Goal: Task Accomplishment & Management: Use online tool/utility

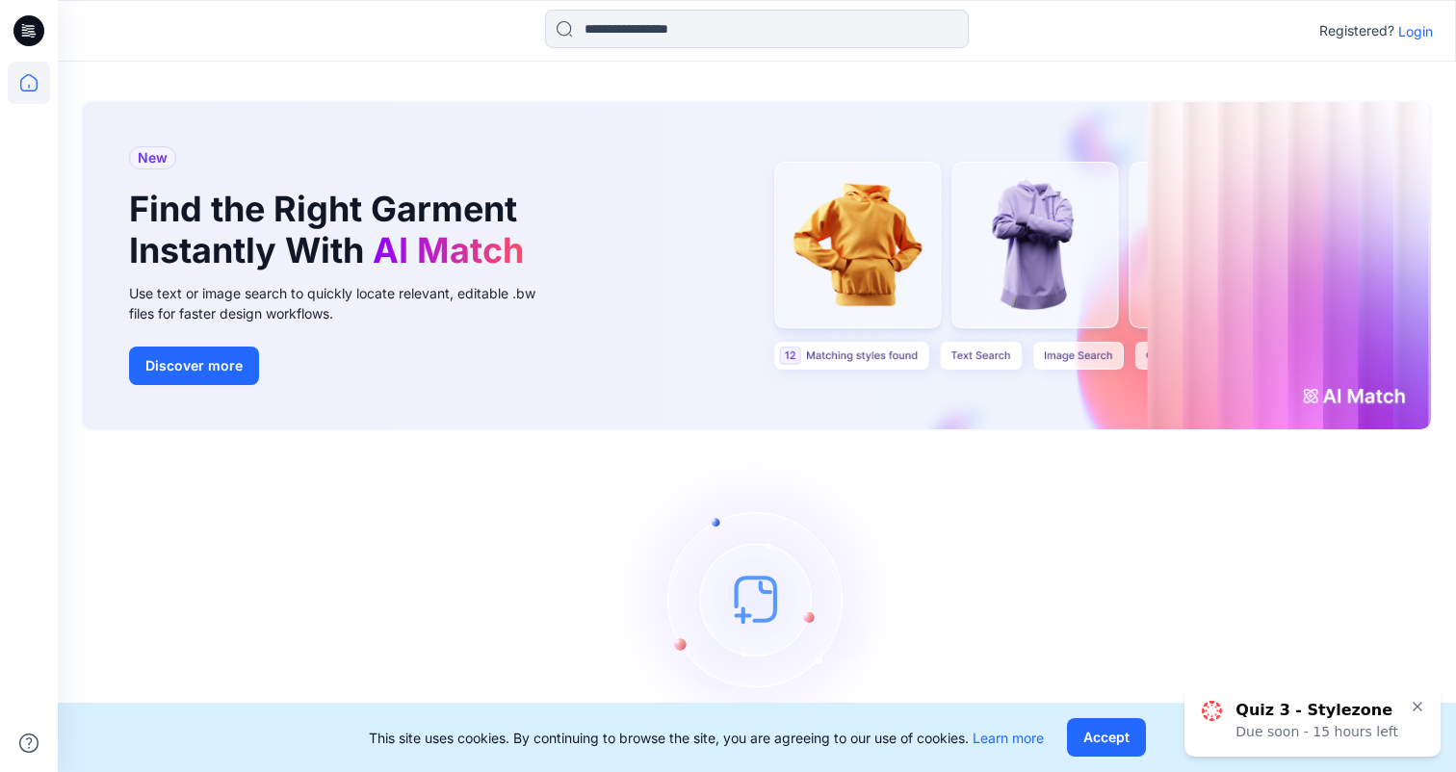
click at [1413, 32] on p "Login" at bounding box center [1415, 31] width 35 height 20
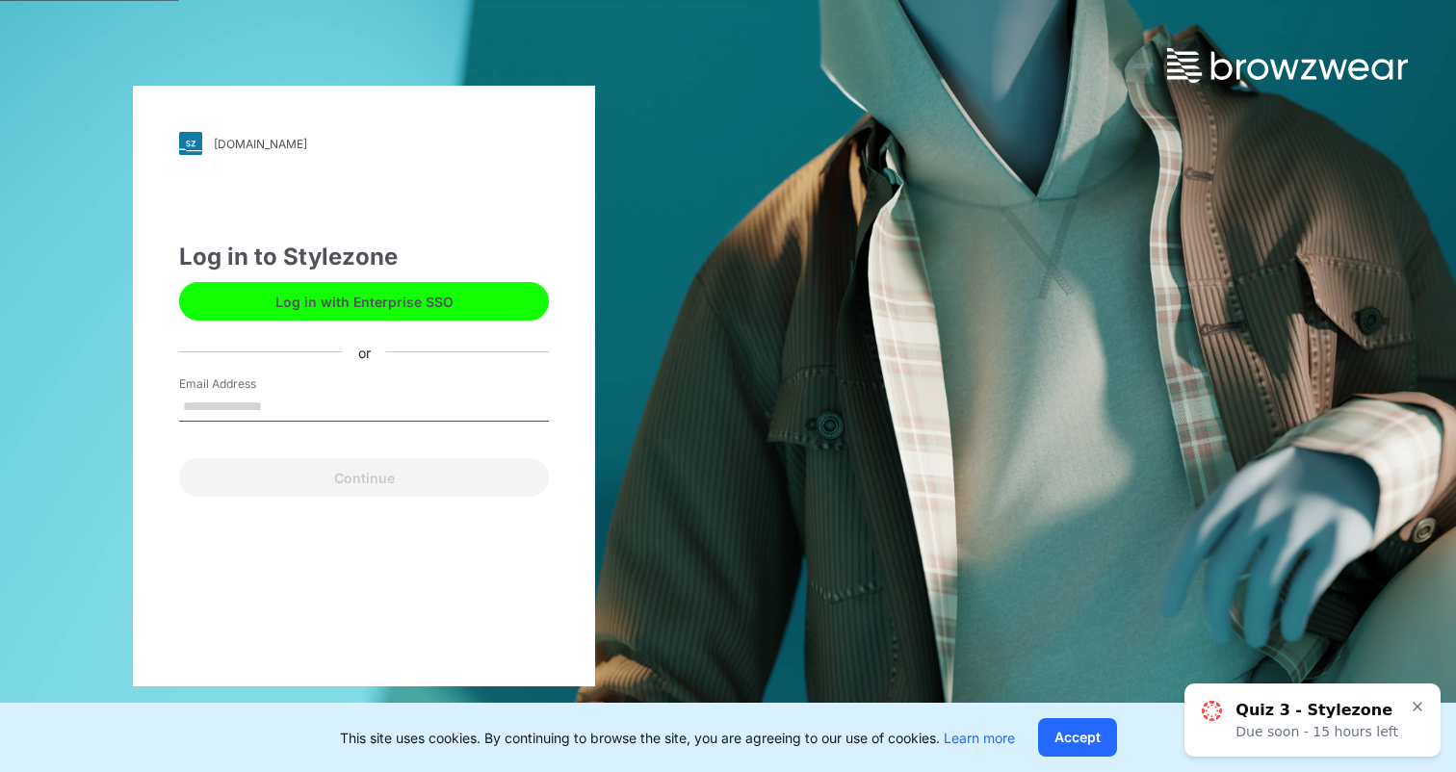
type input "**********"
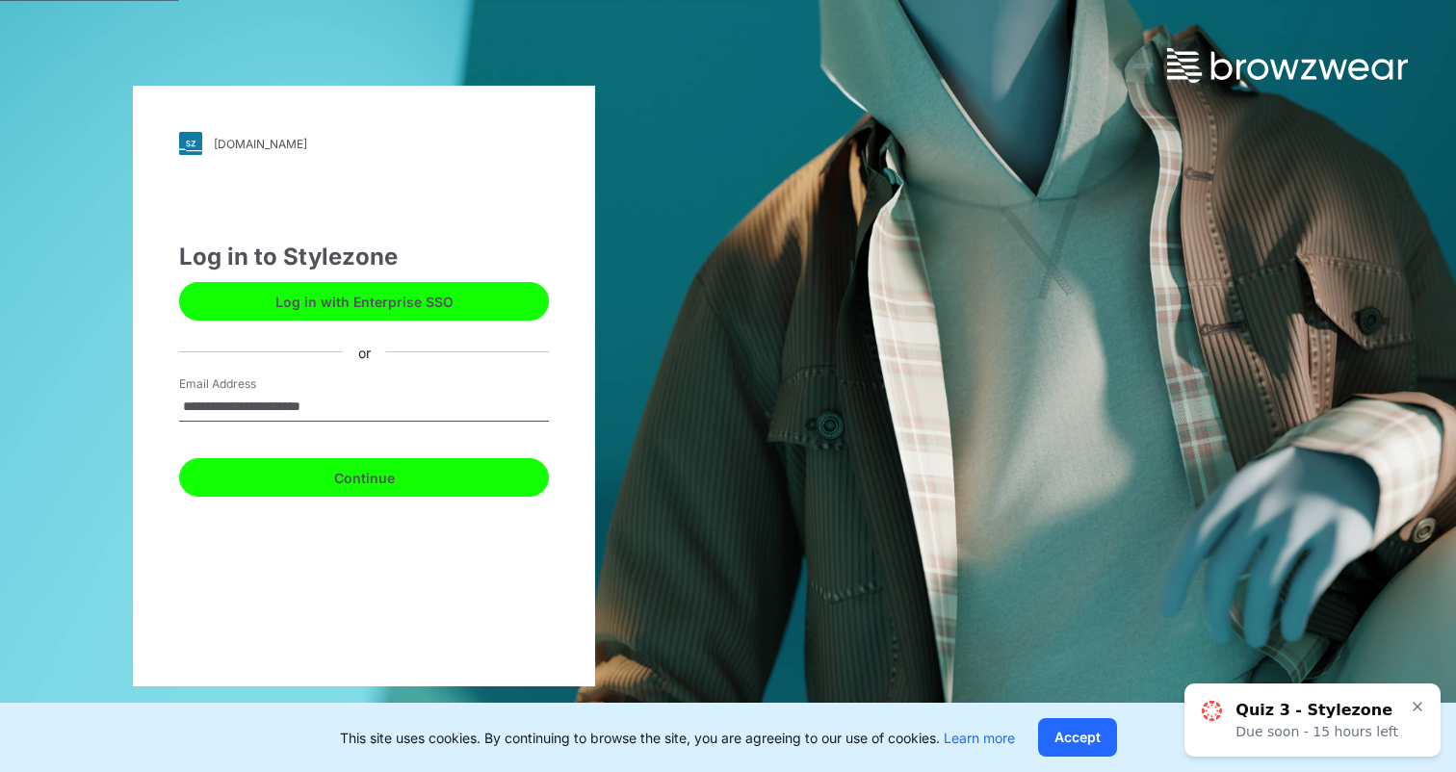
click at [446, 462] on button "Continue" at bounding box center [364, 477] width 370 height 39
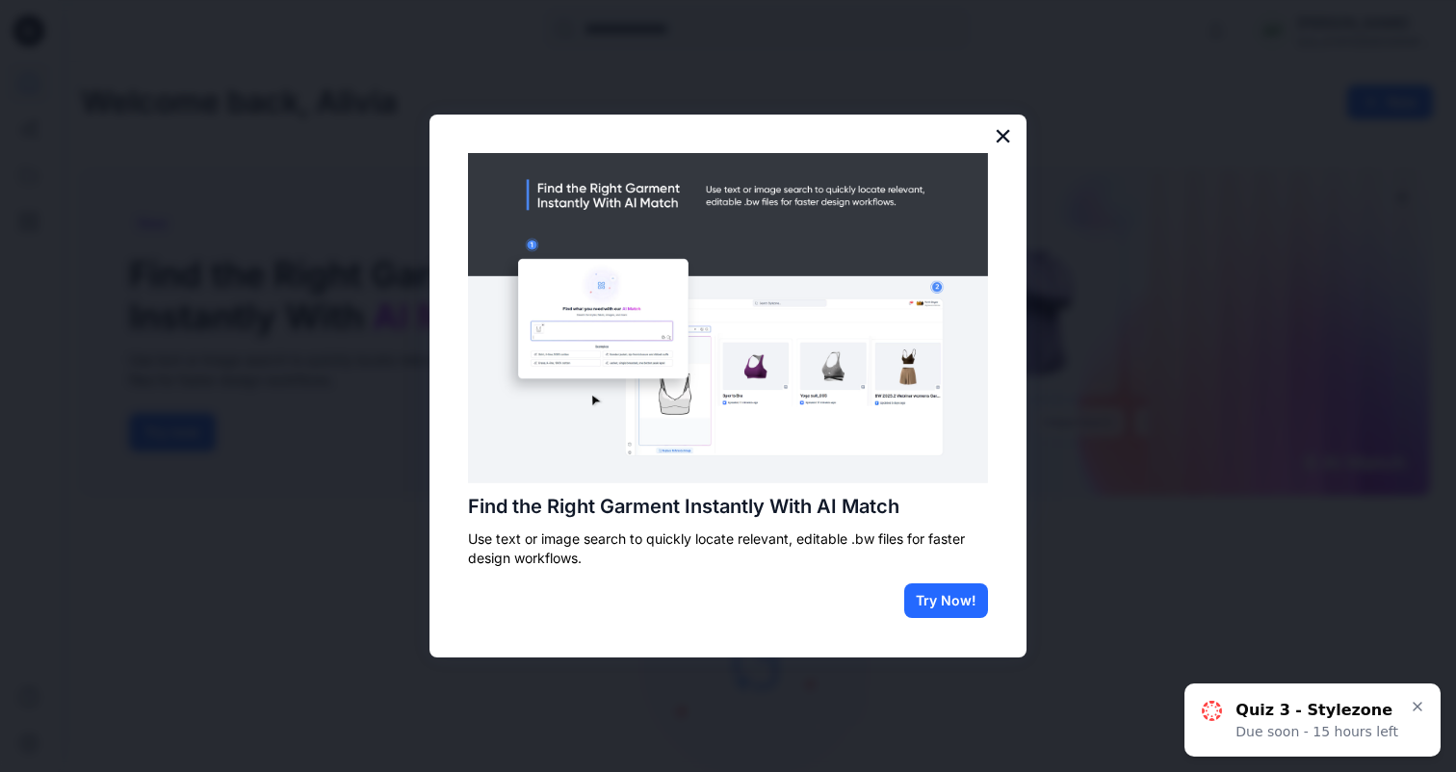
click at [1003, 140] on button "×" at bounding box center [1003, 135] width 18 height 31
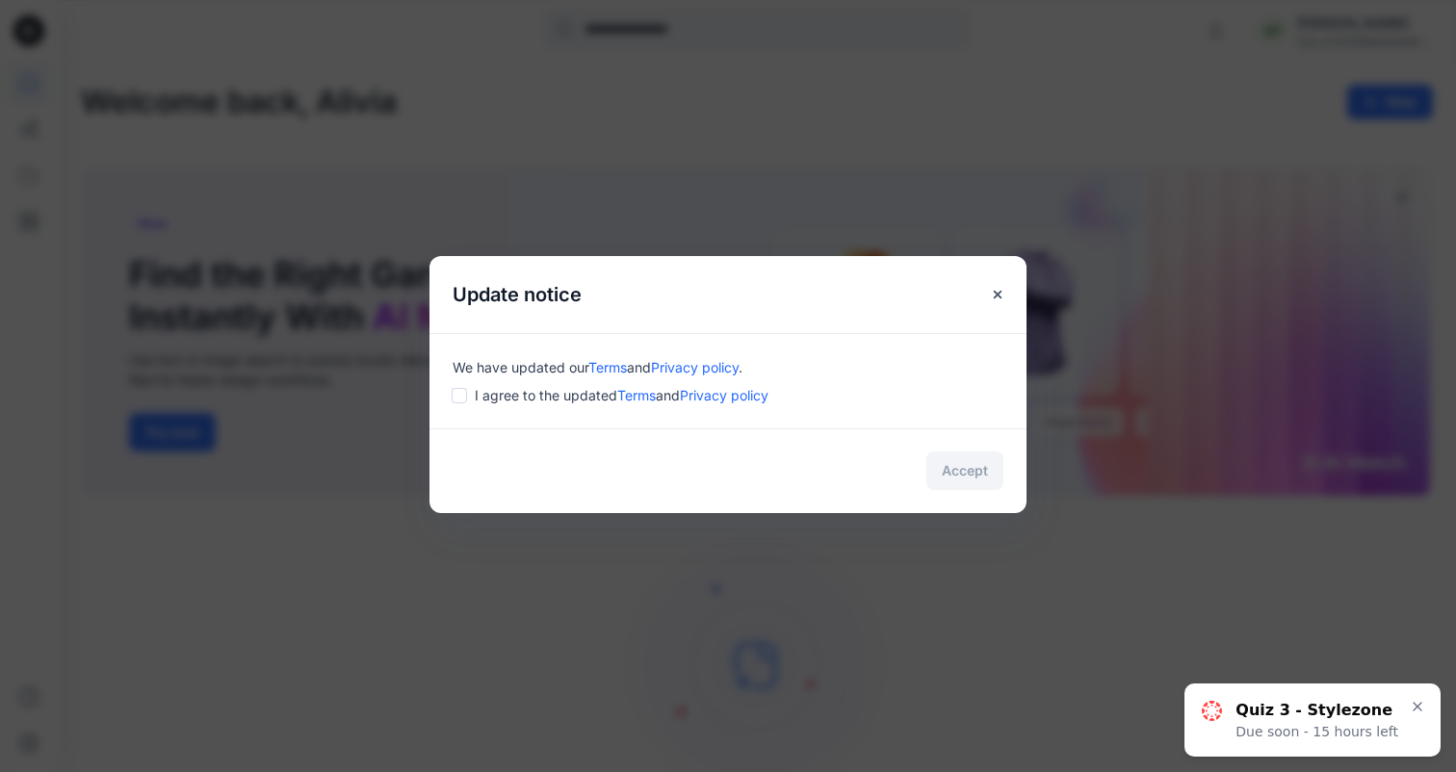
click at [467, 388] on div "I agree to the updated Terms and Privacy policy" at bounding box center [727, 395] width 551 height 20
click at [990, 477] on button "Accept" at bounding box center [964, 471] width 77 height 39
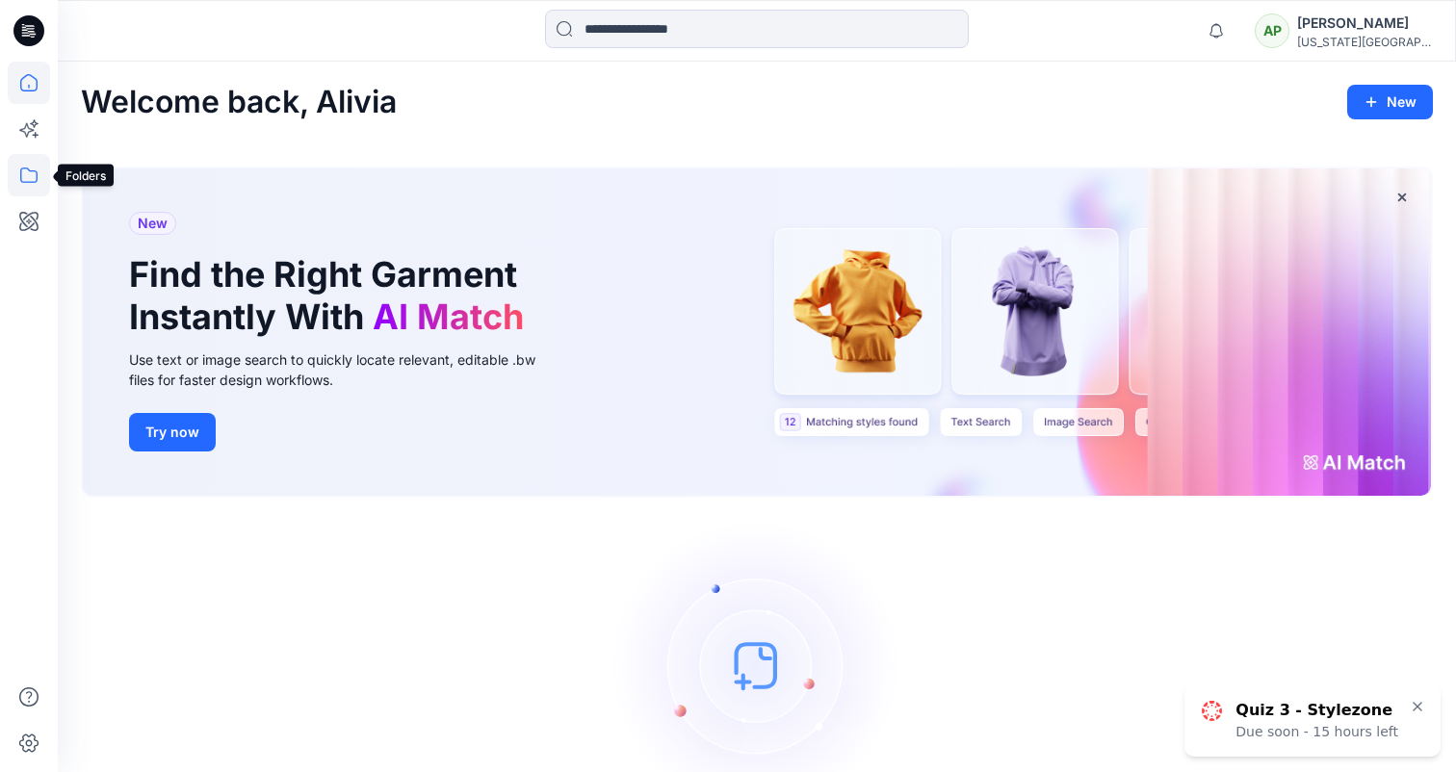
click at [32, 183] on icon at bounding box center [29, 175] width 42 height 42
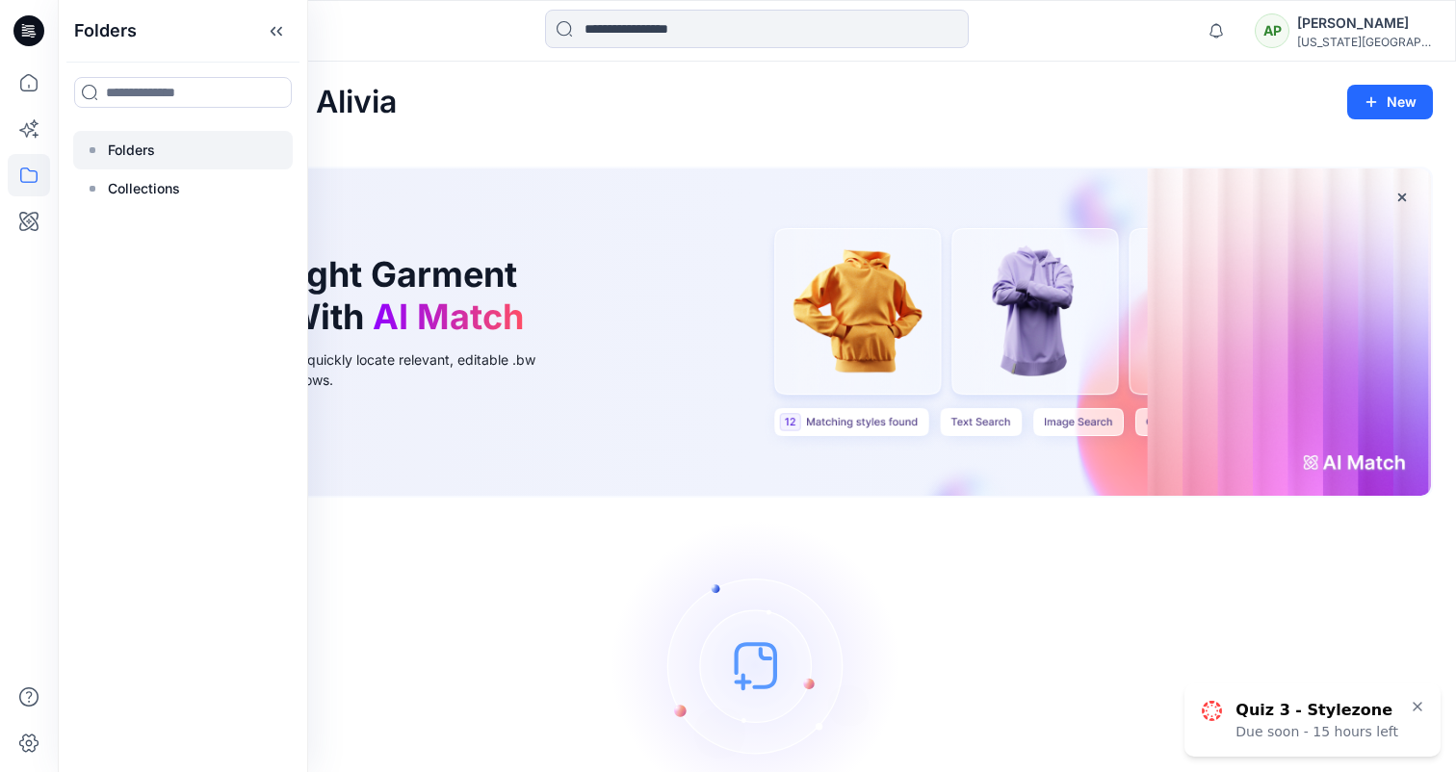
click at [224, 142] on div at bounding box center [183, 150] width 220 height 39
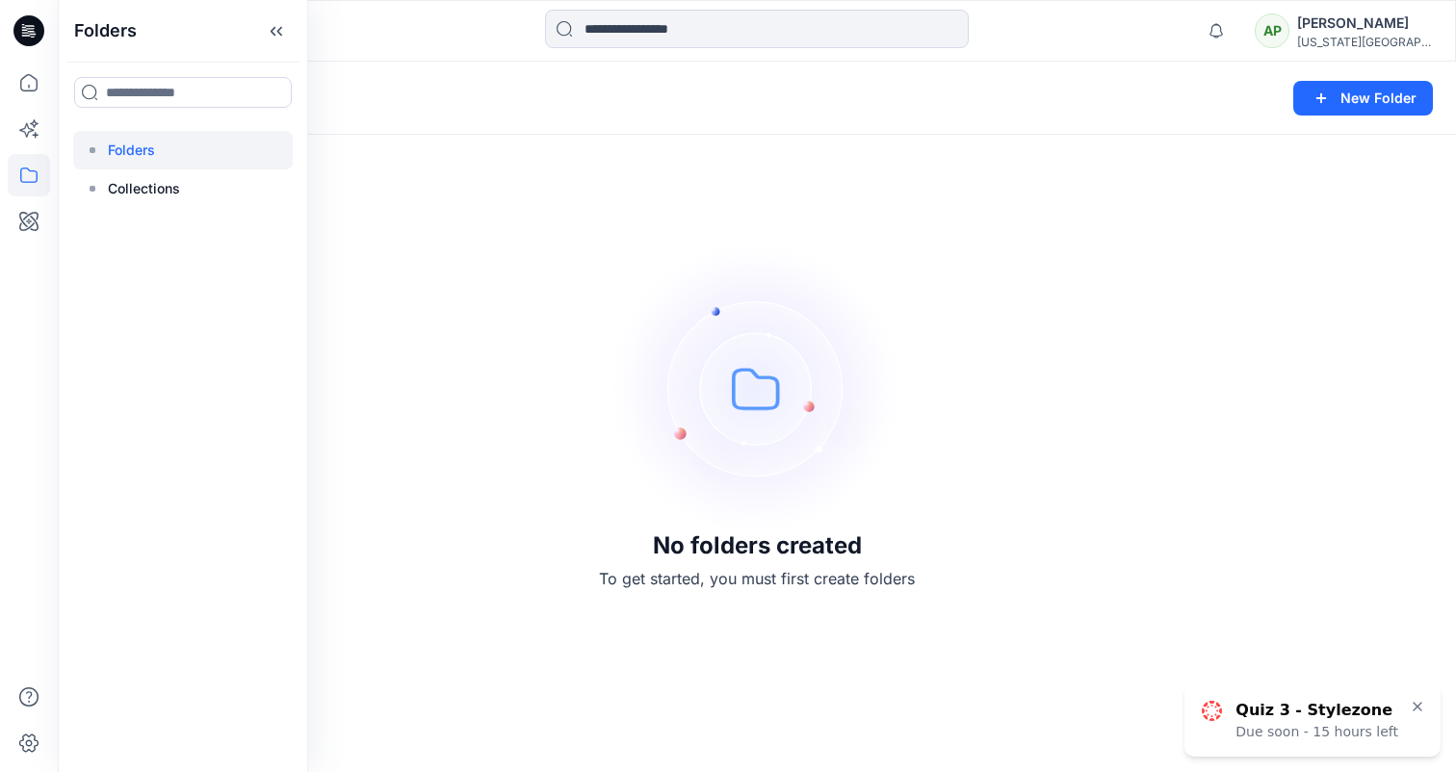
click at [500, 242] on div "No folders created To get started, you must first create folders" at bounding box center [757, 417] width 1398 height 711
